Goal: Task Accomplishment & Management: Manage account settings

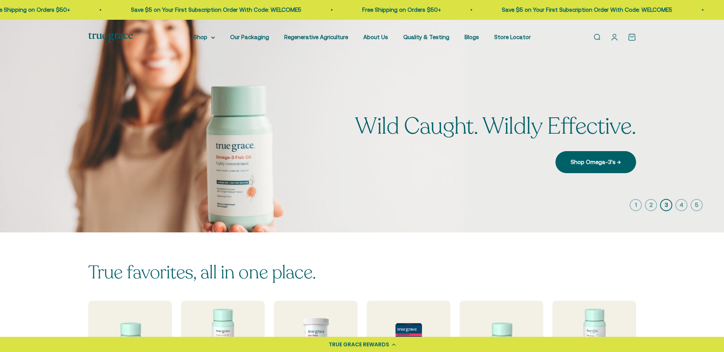
click at [614, 37] on link "Open account page" at bounding box center [614, 37] width 8 height 8
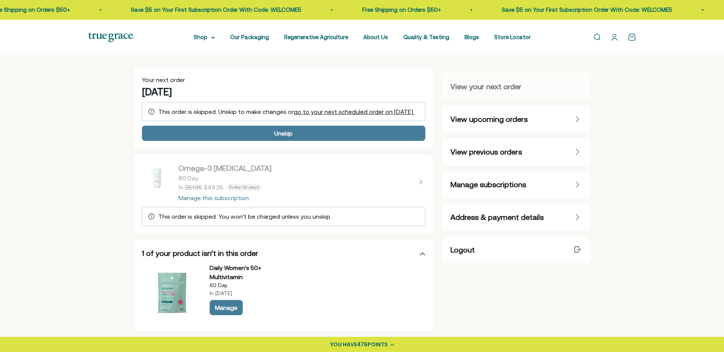
click at [486, 182] on span "Manage subscriptions" at bounding box center [488, 184] width 76 height 11
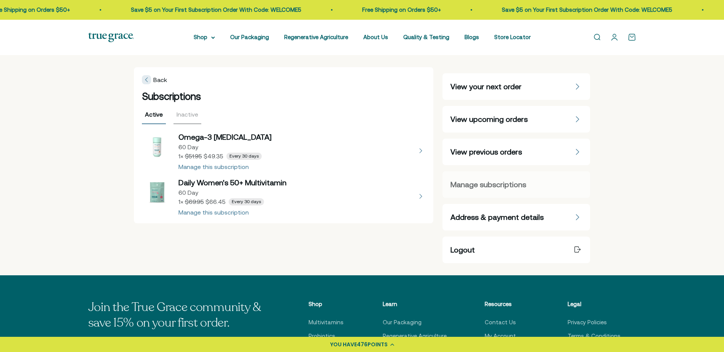
click at [227, 165] on button "view details about Omega-3 Fish Oil 60 Day 1 × $49.35 Every 30 days" at bounding box center [284, 151] width 284 height 38
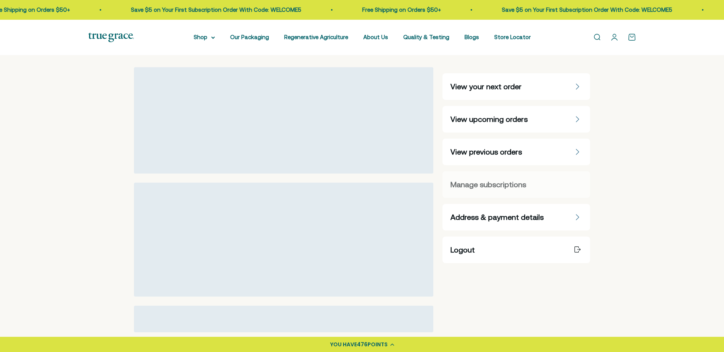
select select "60 Day"
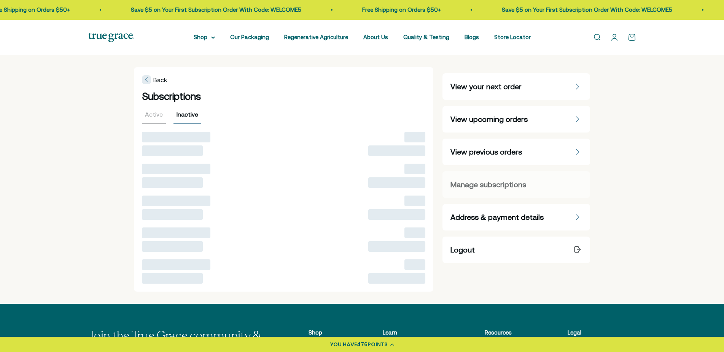
click at [184, 115] on div "Inactive" at bounding box center [187, 117] width 28 height 14
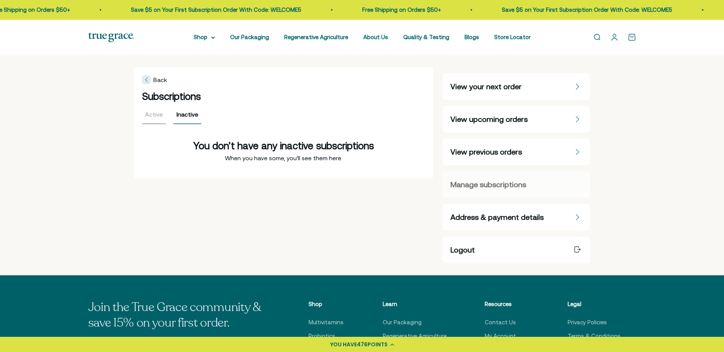
click at [149, 113] on div "Active" at bounding box center [154, 117] width 24 height 14
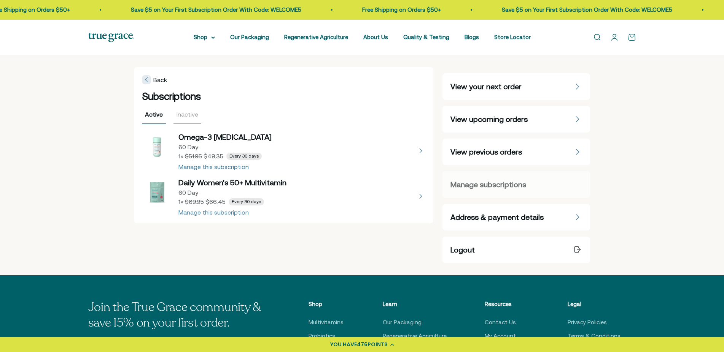
click at [498, 119] on span "View upcoming orders" at bounding box center [488, 119] width 77 height 11
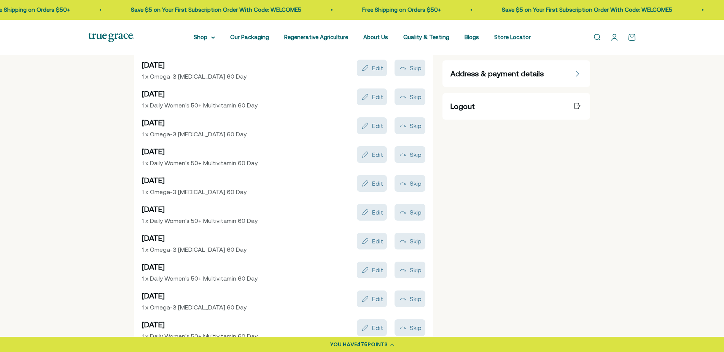
scroll to position [78, 0]
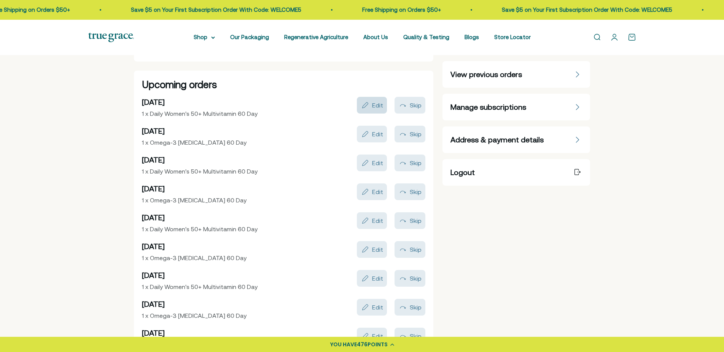
click at [376, 105] on div "Edit" at bounding box center [377, 105] width 11 height 6
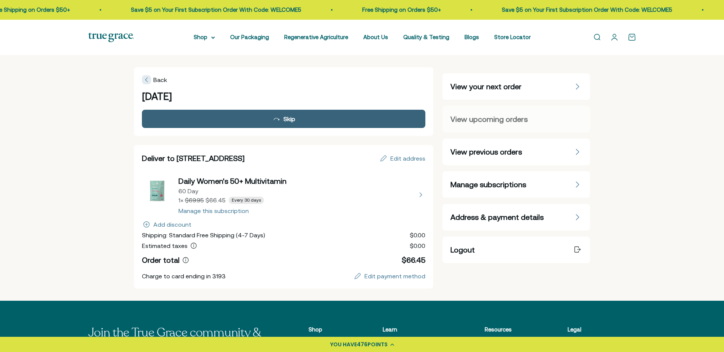
click at [304, 116] on div "Skip" at bounding box center [283, 118] width 273 height 9
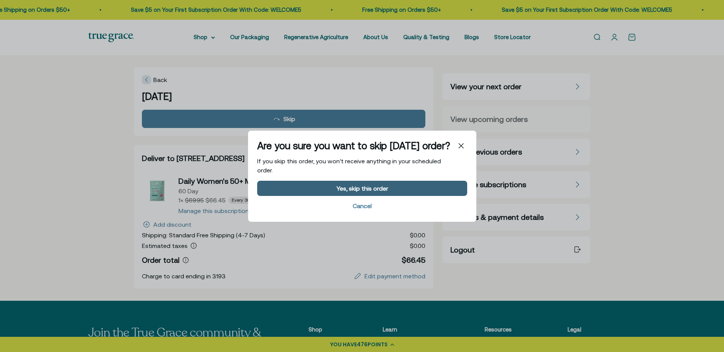
click at [299, 188] on div "Yes, skip this order" at bounding box center [361, 188] width 199 height 6
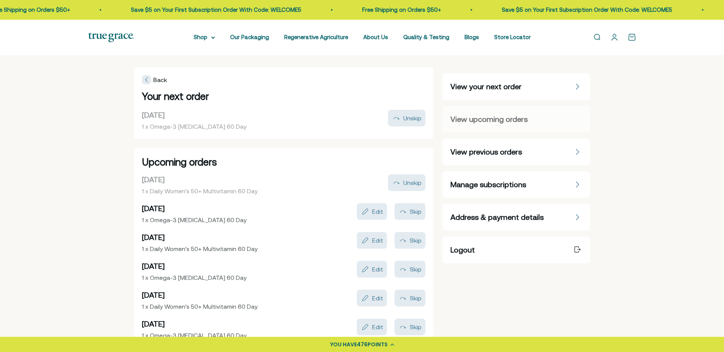
scroll to position [78, 0]
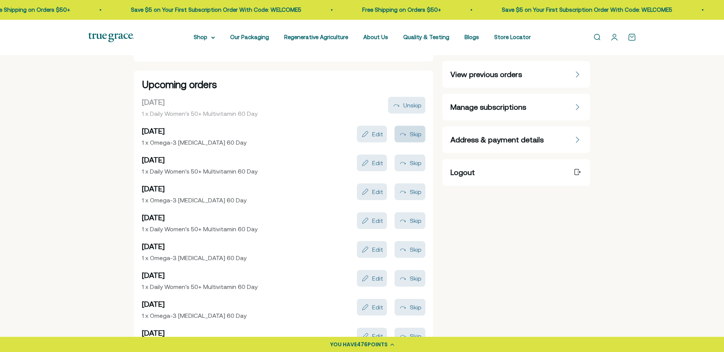
click at [409, 132] on div "Skip" at bounding box center [409, 134] width 23 height 9
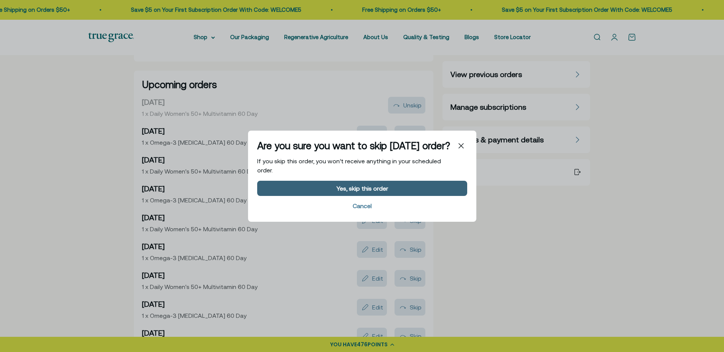
click at [363, 187] on div "Yes, skip this order" at bounding box center [362, 188] width 52 height 6
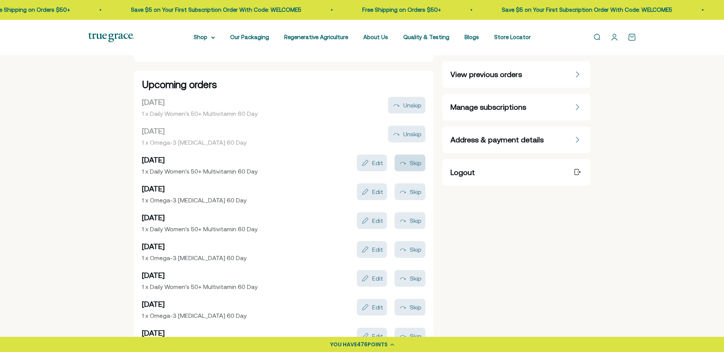
click at [409, 161] on div "Skip" at bounding box center [409, 163] width 23 height 9
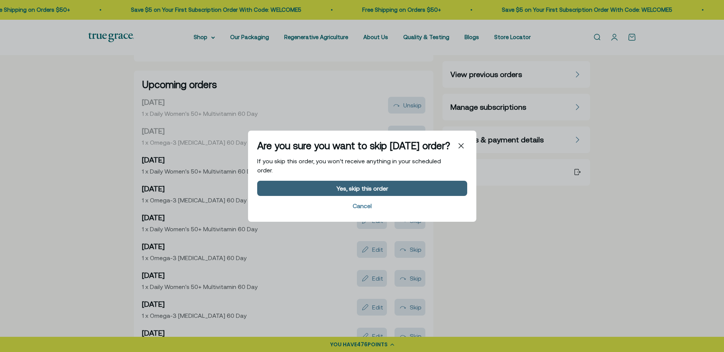
click at [321, 186] on button "Yes, skip this order" at bounding box center [362, 188] width 210 height 15
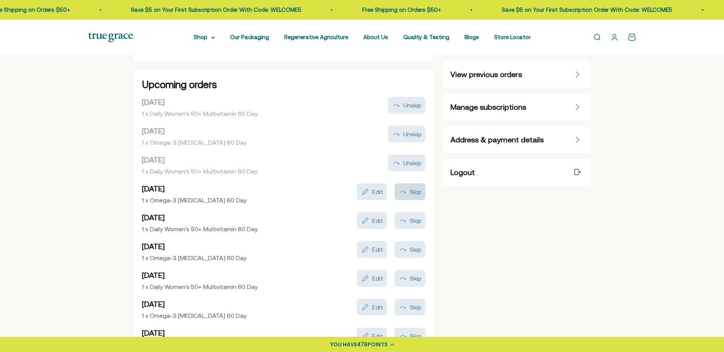
click at [410, 190] on div "Skip" at bounding box center [415, 192] width 12 height 6
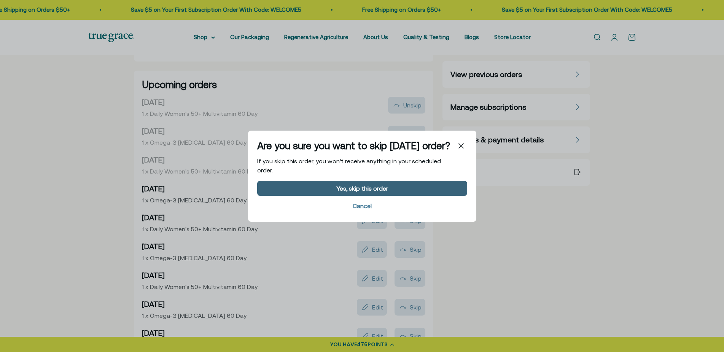
click at [353, 189] on div "Yes, skip this order" at bounding box center [362, 188] width 52 height 6
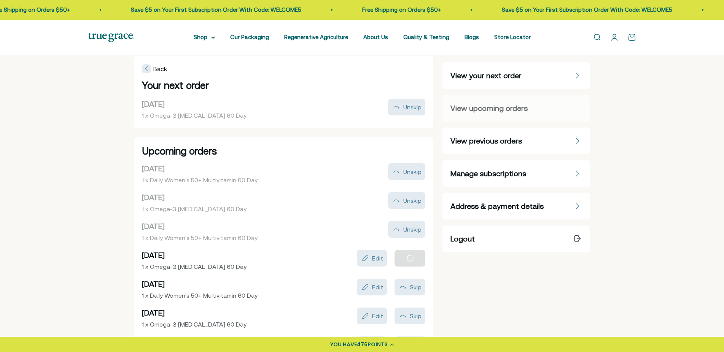
scroll to position [0, 0]
